Goal: Transaction & Acquisition: Book appointment/travel/reservation

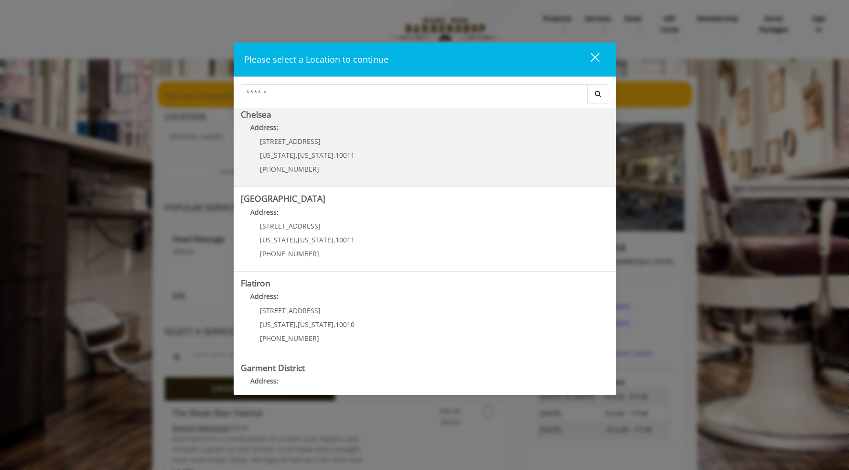
scroll to position [140, 0]
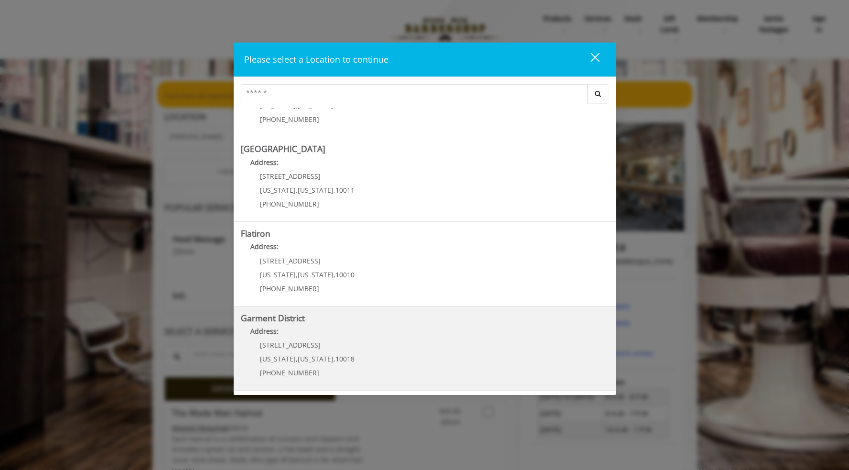
click at [371, 343] on District "Garment District Address: 1400 Broadway New York , New York , 10018 (212) 997-4…" at bounding box center [425, 348] width 368 height 70
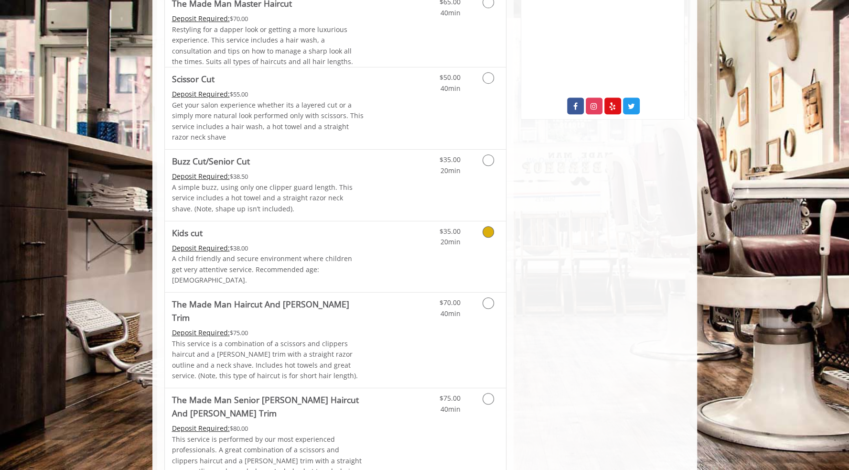
scroll to position [526, 0]
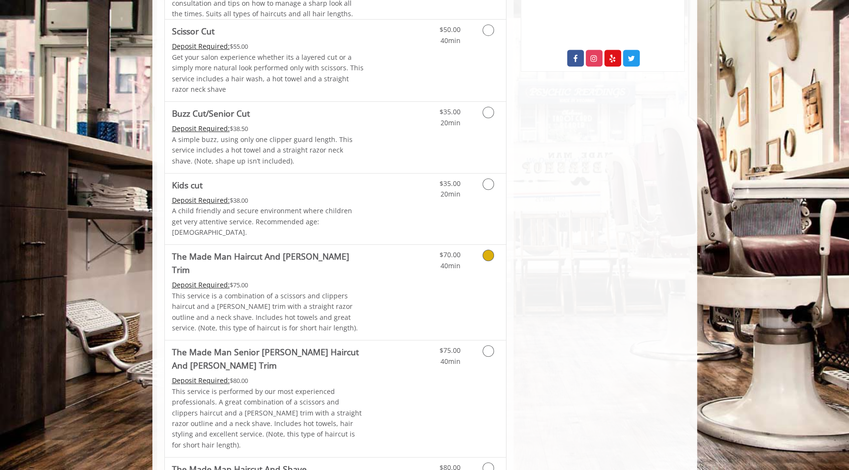
click at [467, 256] on div "$70.00 40min" at bounding box center [440, 258] width 54 height 26
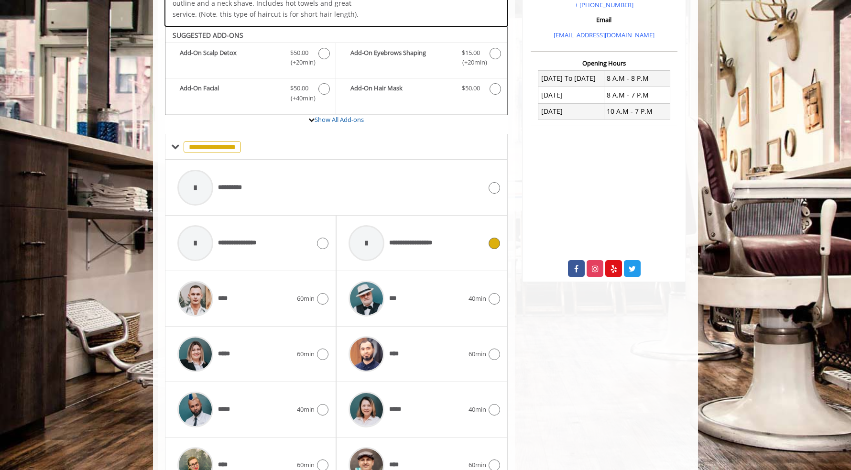
scroll to position [327, 0]
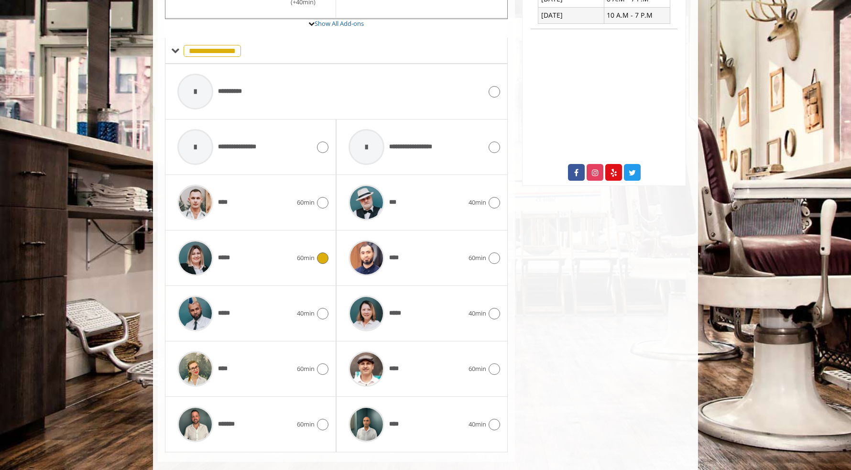
click at [315, 250] on div "***** 60min" at bounding box center [251, 257] width 156 height 45
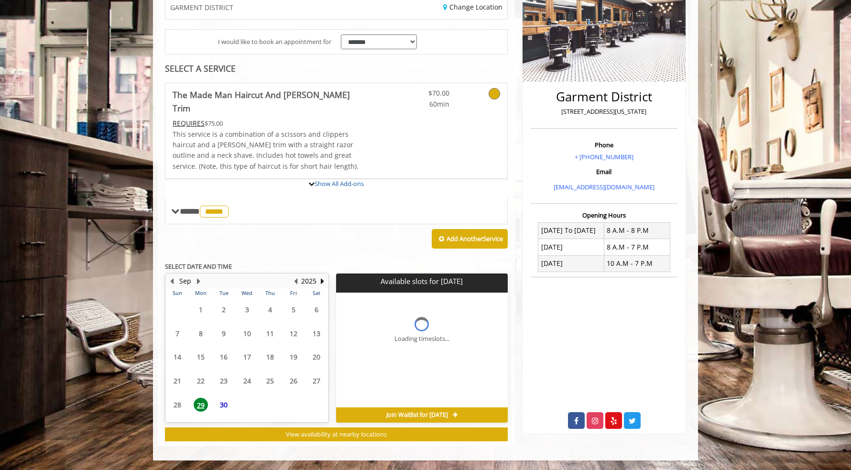
scroll to position [235, 0]
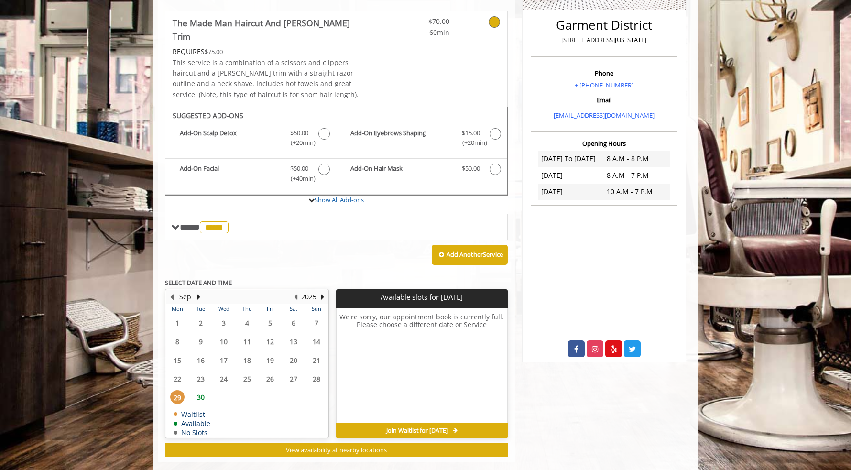
click at [202, 390] on span "30" at bounding box center [201, 397] width 14 height 14
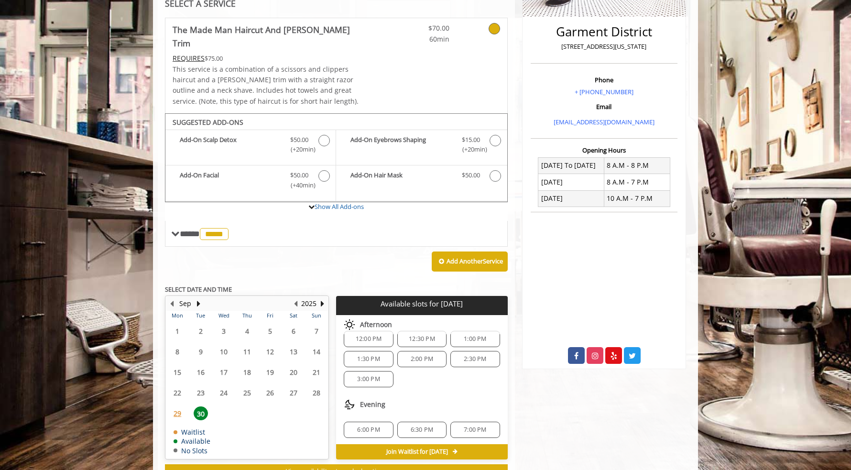
scroll to position [250, 0]
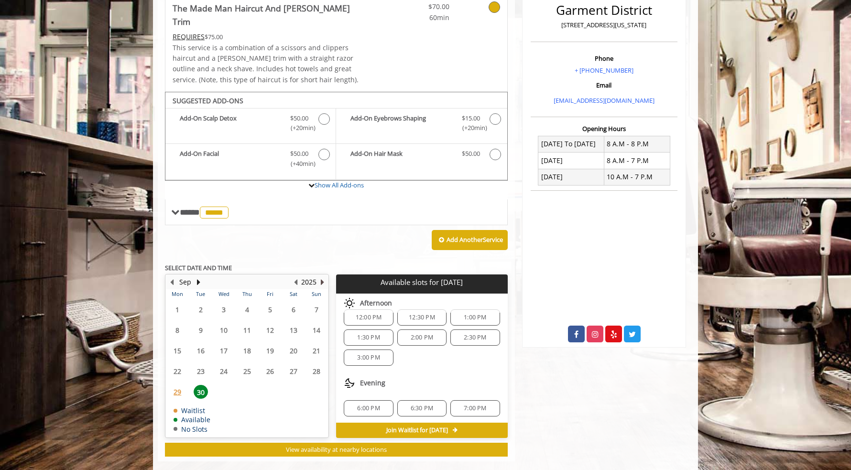
click at [323, 277] on button "Next Year" at bounding box center [322, 282] width 8 height 11
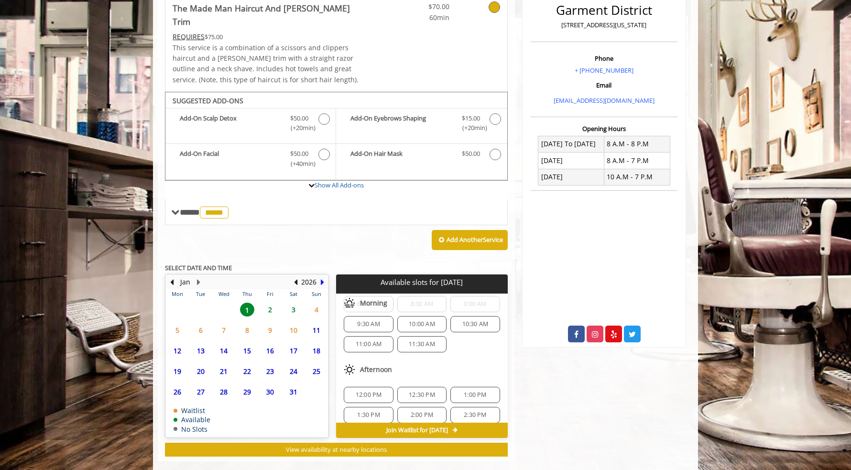
scroll to position [48, 0]
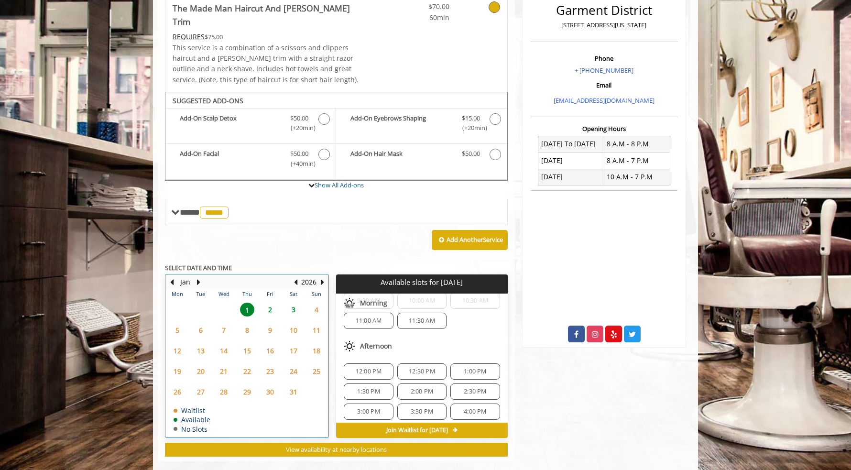
click at [226, 291] on table "Mon Tue Wed Thu Fri Sat Sun 29 30 31 1 2 3 4 5 6 7 8 9 10 11 12 13 14 15 16 17 …" at bounding box center [247, 363] width 162 height 148
click at [170, 277] on button "Previous Month" at bounding box center [172, 282] width 8 height 11
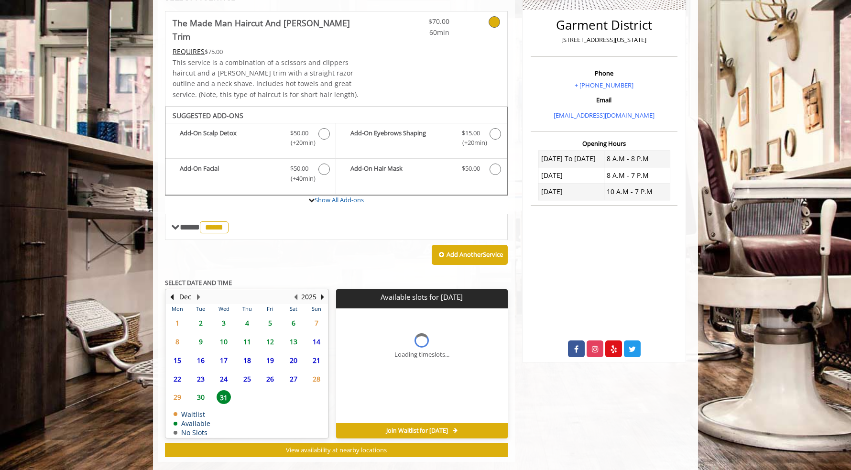
scroll to position [250, 0]
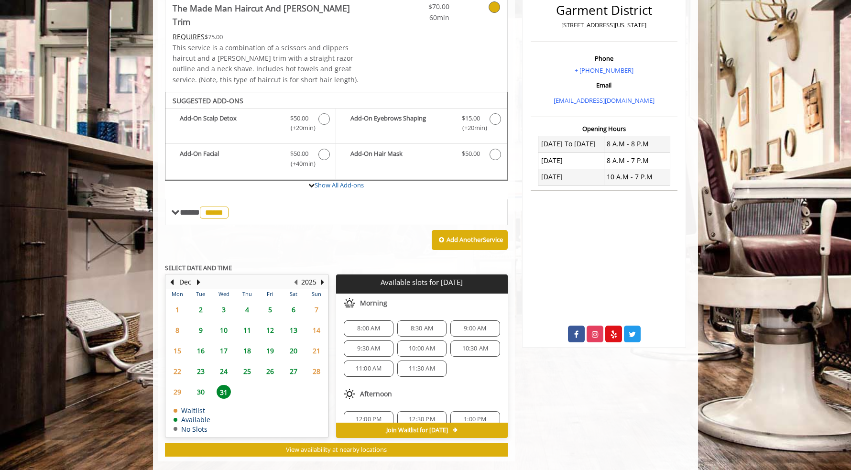
drag, startPoint x: 351, startPoint y: 215, endPoint x: 450, endPoint y: 281, distance: 119.8
click at [350, 225] on div "Add Another Service" at bounding box center [336, 240] width 343 height 30
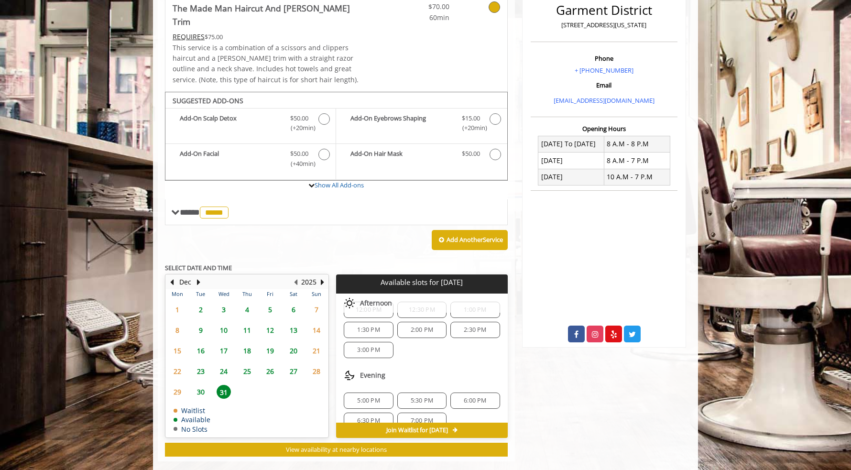
scroll to position [121, 0]
click at [173, 277] on button "Previous Month" at bounding box center [172, 282] width 8 height 11
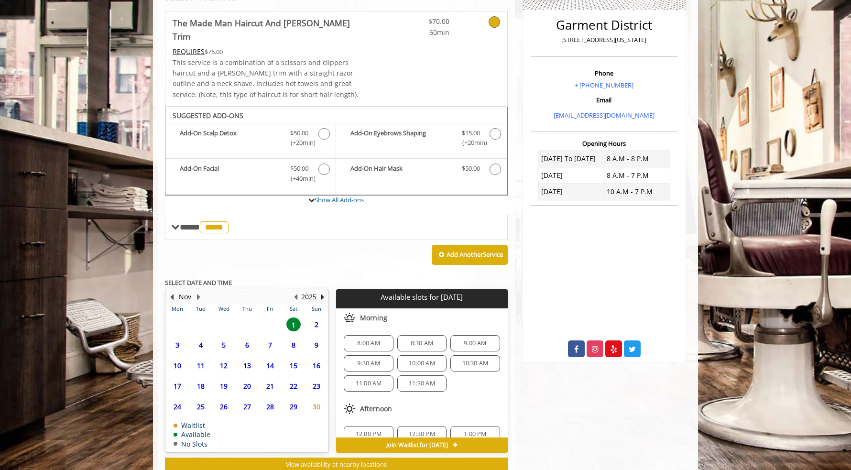
scroll to position [250, 0]
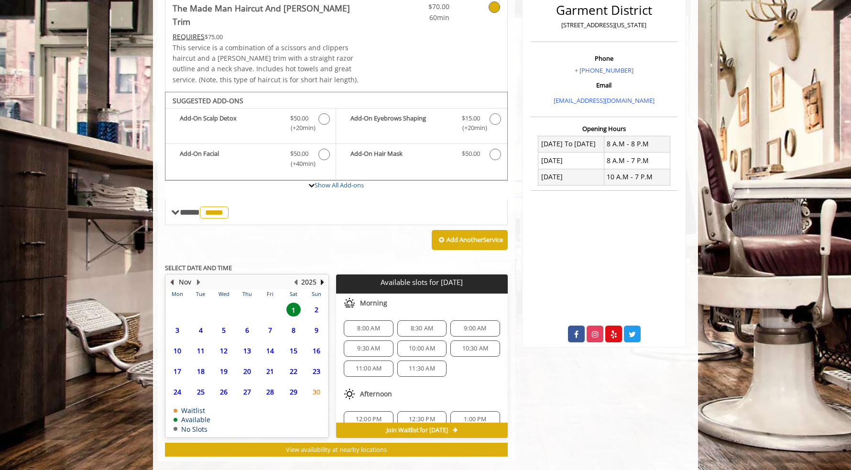
click at [173, 277] on button "Previous Month" at bounding box center [172, 282] width 8 height 11
click at [174, 277] on button "Previous Month" at bounding box center [172, 282] width 8 height 11
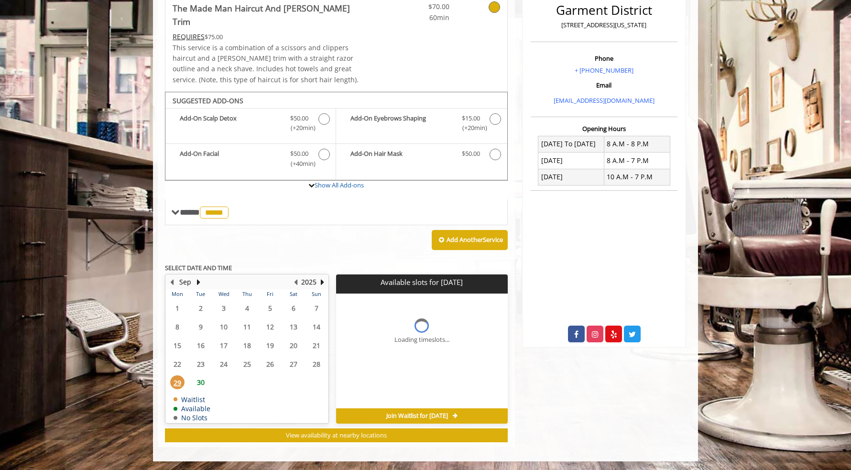
scroll to position [235, 0]
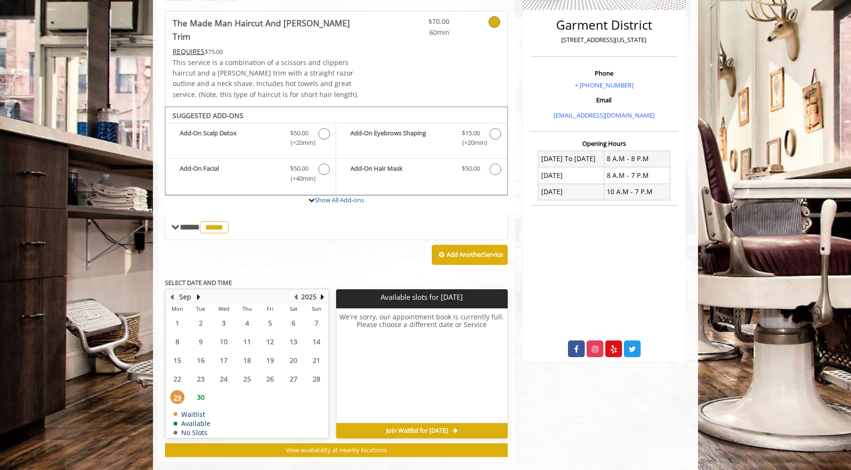
click at [199, 390] on span "30" at bounding box center [201, 397] width 14 height 14
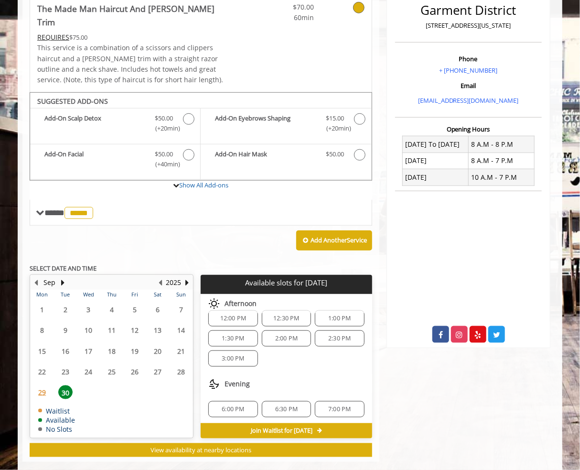
scroll to position [82, 0]
click at [229, 405] on span "6:00 PM" at bounding box center [233, 409] width 22 height 8
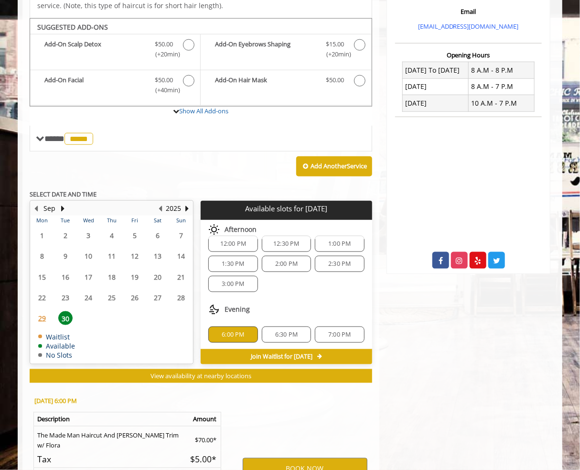
scroll to position [417, 0]
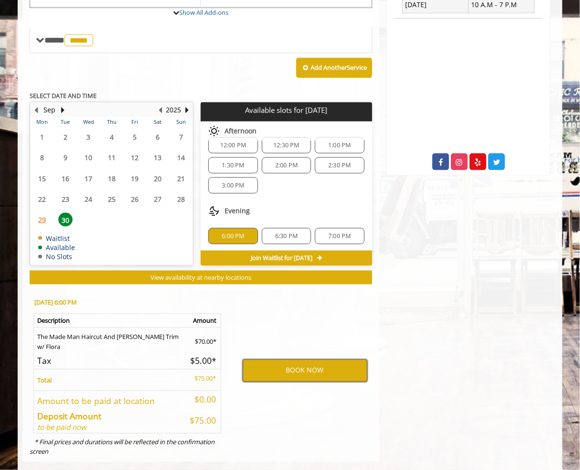
click at [291, 359] on button "BOOK NOW" at bounding box center [305, 370] width 125 height 22
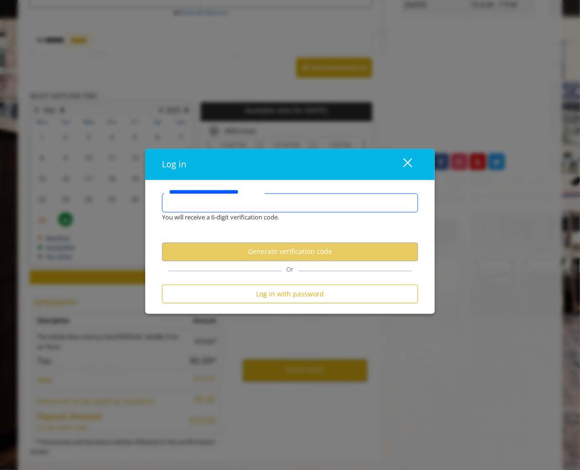
click at [227, 204] on input "**********" at bounding box center [290, 203] width 256 height 19
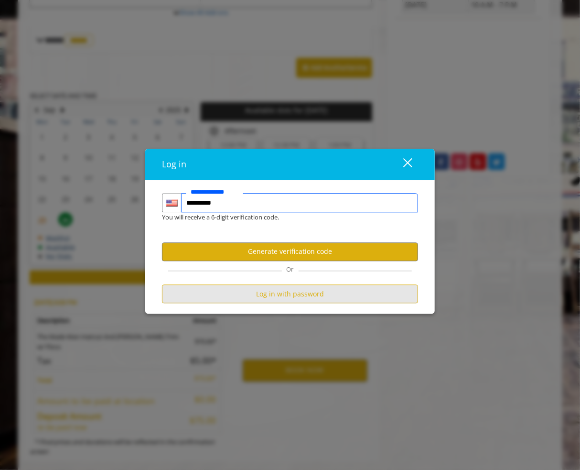
type input "**********"
click at [294, 299] on button "Log in with password" at bounding box center [290, 293] width 256 height 19
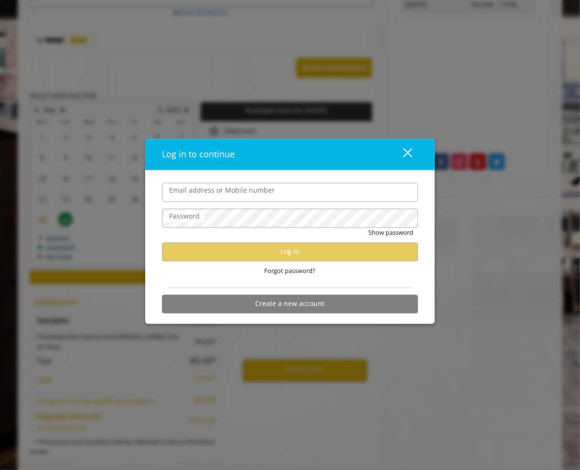
click at [202, 190] on input "Email address or Mobile number" at bounding box center [290, 192] width 256 height 19
type input "**********"
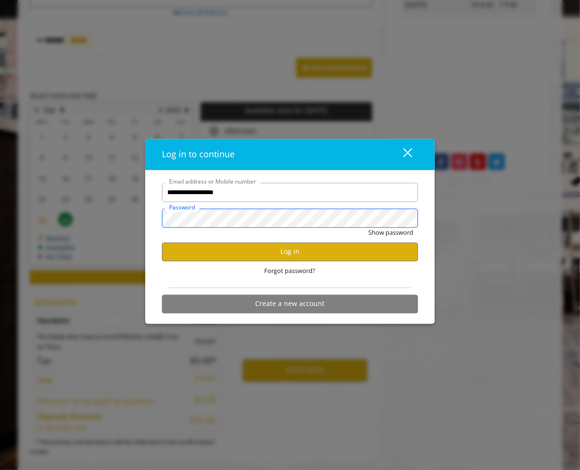
click at [368, 228] on button "Show password" at bounding box center [390, 233] width 45 height 10
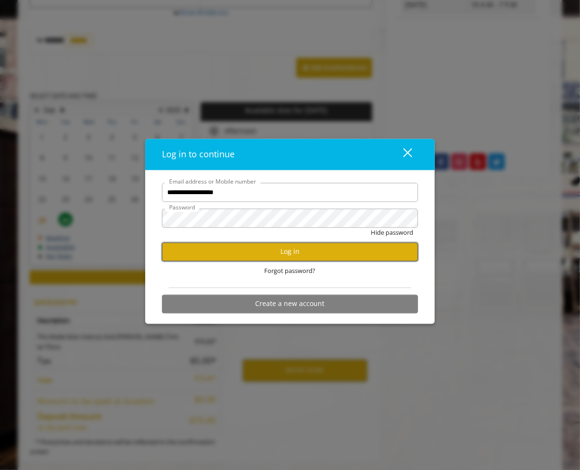
click at [298, 246] on button "Log in" at bounding box center [290, 251] width 256 height 19
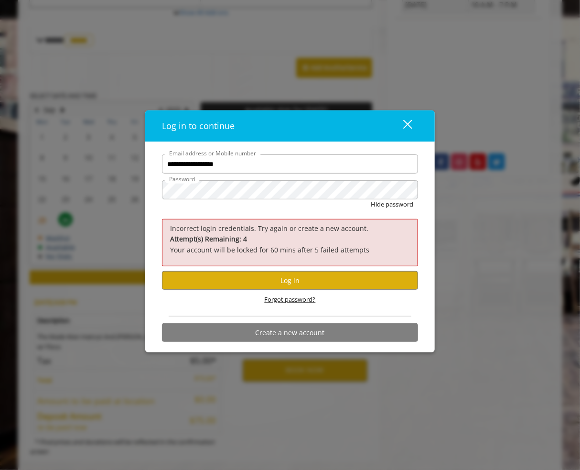
click at [290, 298] on span "Forgot password?" at bounding box center [290, 299] width 51 height 10
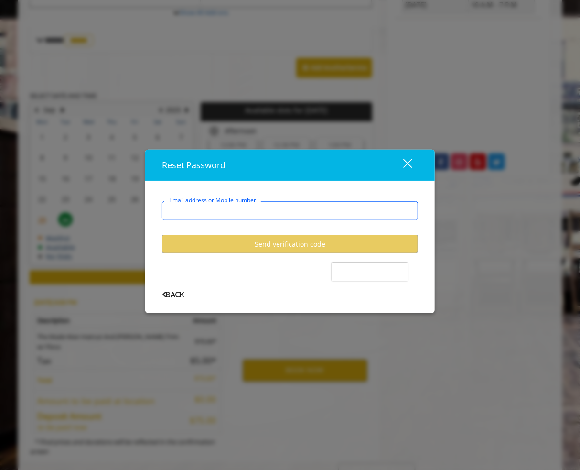
click at [249, 214] on input "Email address or Mobile number" at bounding box center [290, 210] width 256 height 19
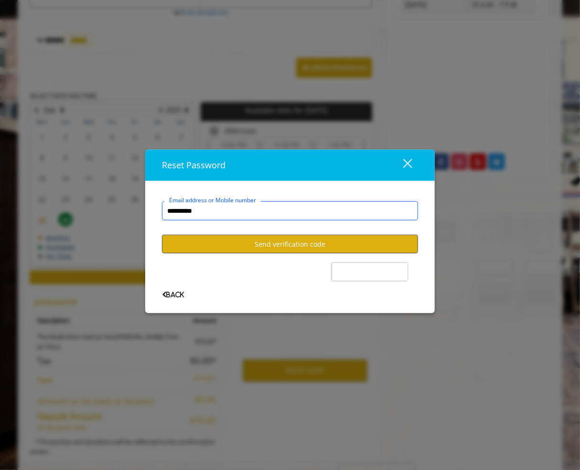
type input "**********"
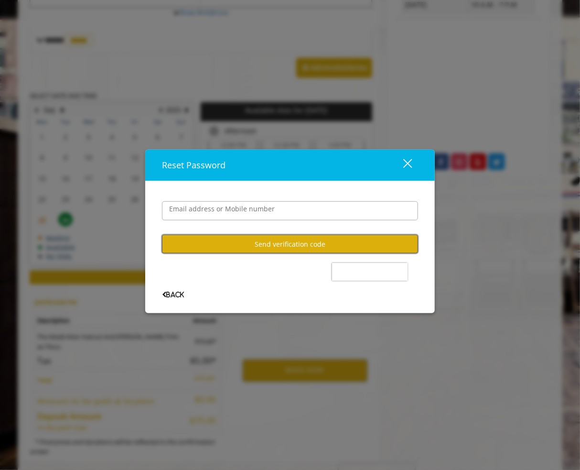
click at [265, 244] on button "Send verification code" at bounding box center [290, 244] width 256 height 19
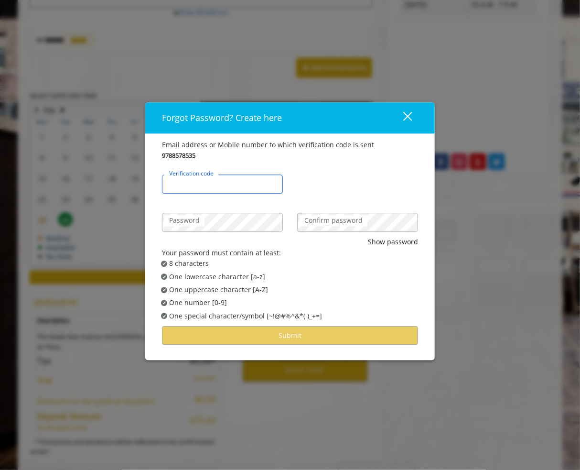
click at [226, 176] on input "Verification code" at bounding box center [222, 184] width 121 height 19
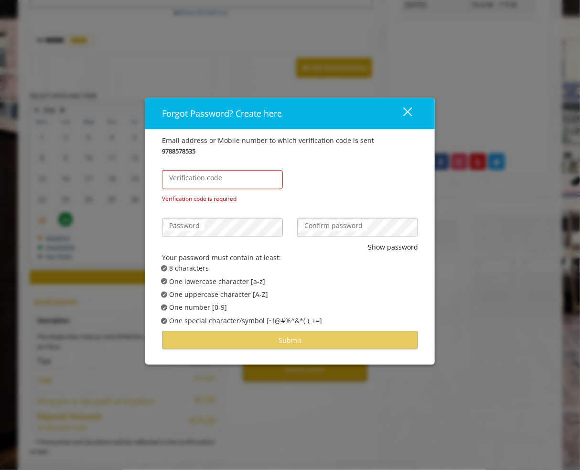
click at [187, 175] on label "Verification code" at bounding box center [195, 178] width 63 height 11
click at [187, 175] on input "Verification code" at bounding box center [222, 179] width 121 height 19
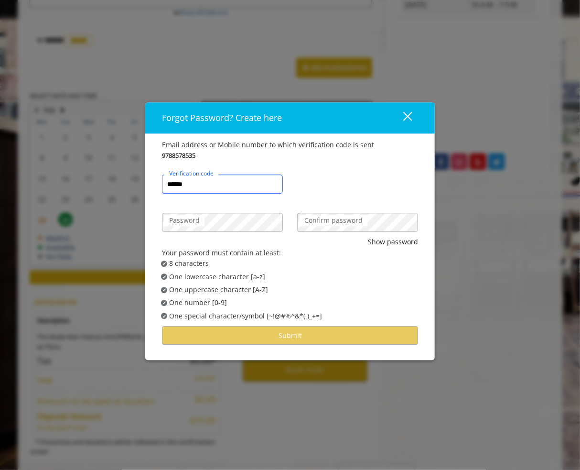
type input "******"
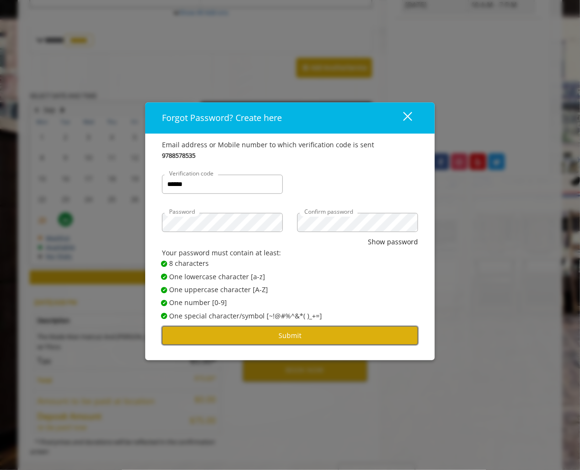
click at [305, 340] on button "Submit" at bounding box center [290, 335] width 256 height 19
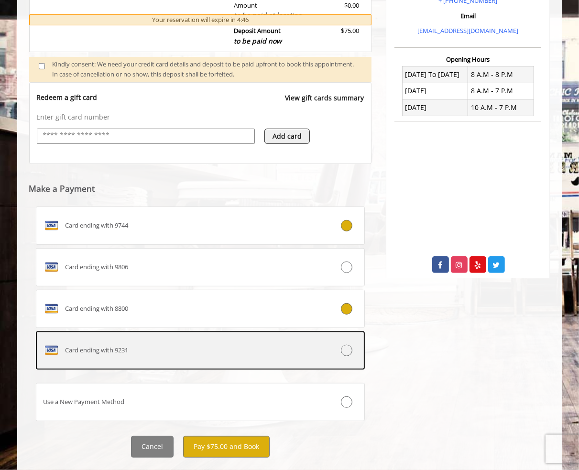
scroll to position [331, 0]
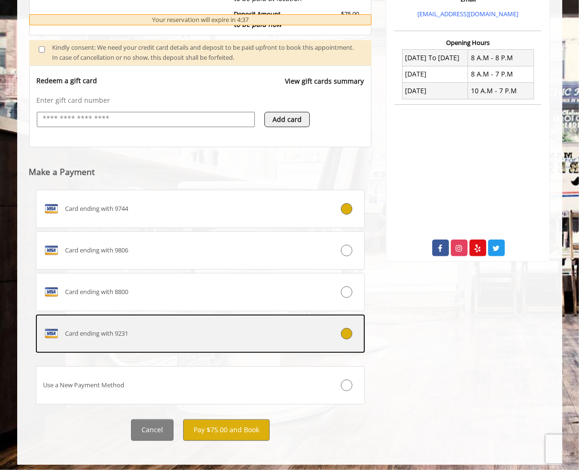
click at [348, 330] on icon at bounding box center [346, 333] width 11 height 11
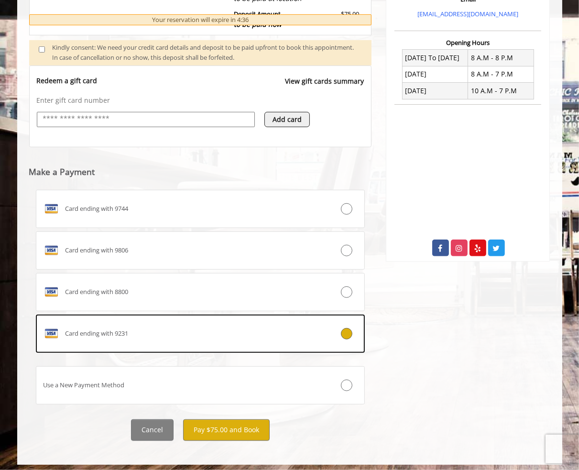
scroll to position [334, 0]
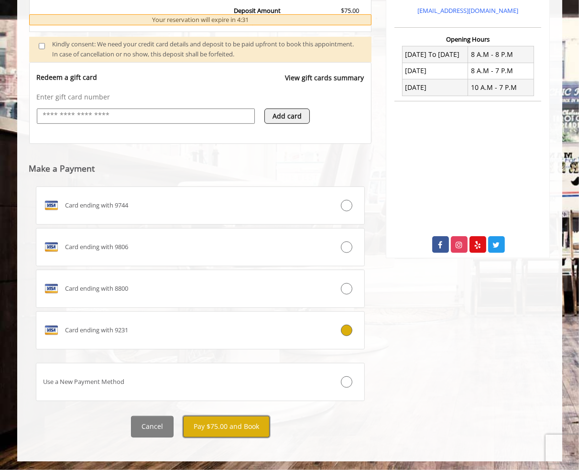
click at [227, 419] on button "Pay $75.00 and Book" at bounding box center [226, 427] width 86 height 22
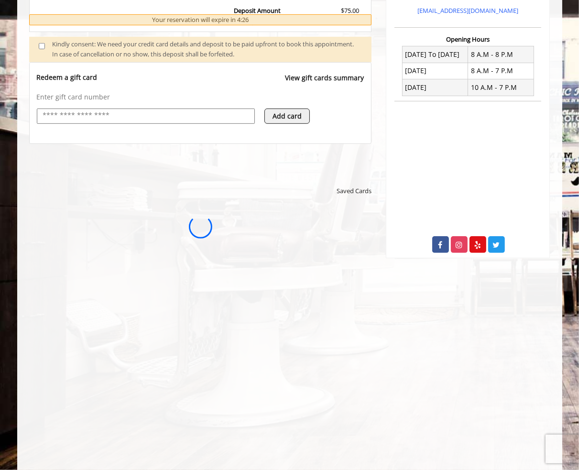
scroll to position [0, 0]
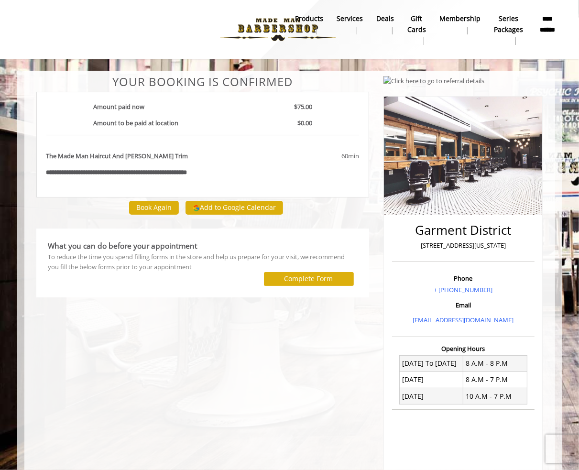
click at [136, 306] on div "**********" at bounding box center [202, 320] width 347 height 490
